Goal: Task Accomplishment & Management: Manage account settings

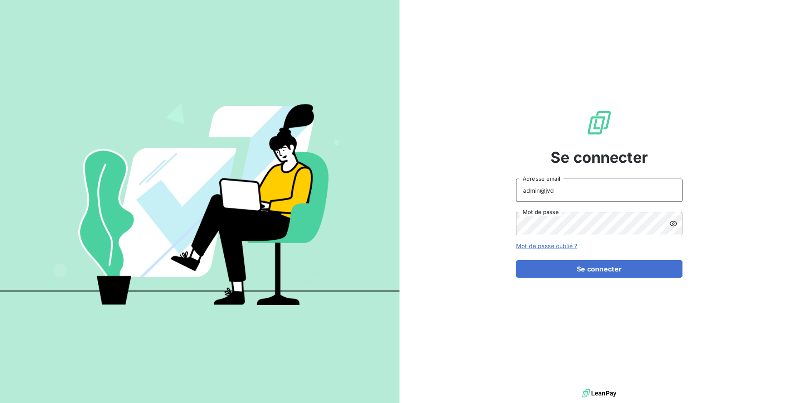
click at [566, 188] on input "admin@jvd" at bounding box center [599, 190] width 166 height 23
type input "admin@gyptis"
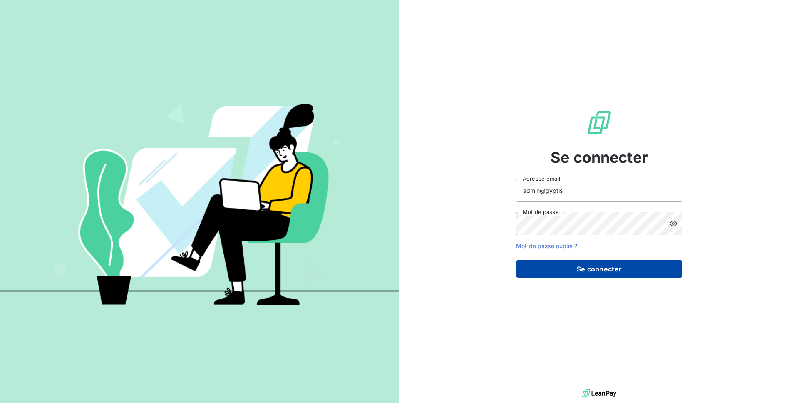
click at [627, 270] on button "Se connecter" at bounding box center [599, 268] width 166 height 17
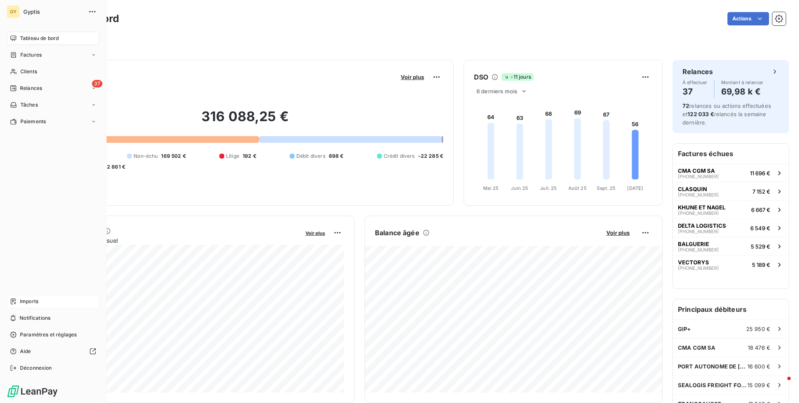
click at [48, 305] on div "Imports" at bounding box center [53, 301] width 93 height 13
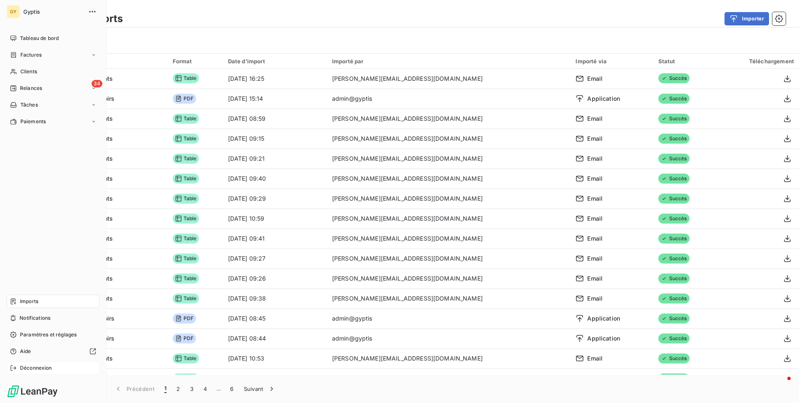
click at [44, 367] on span "Déconnexion" at bounding box center [36, 367] width 32 height 7
